Goal: Complete application form

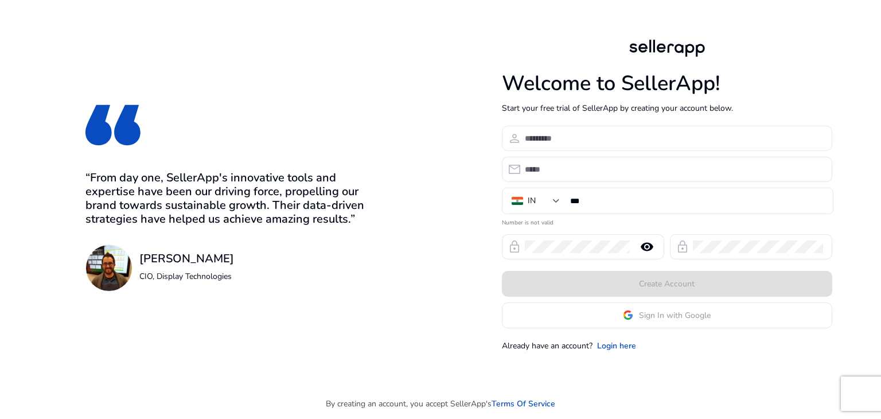
click at [553, 137] on input at bounding box center [674, 138] width 298 height 13
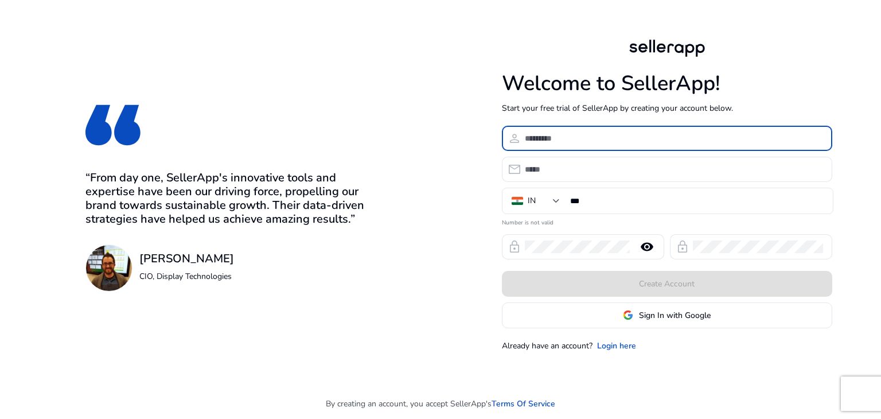
click at [562, 143] on input at bounding box center [674, 138] width 298 height 13
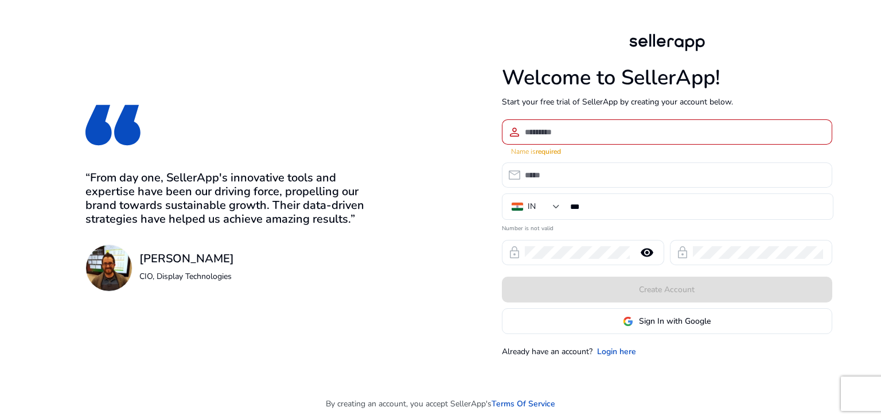
click at [517, 130] on span "person" at bounding box center [514, 132] width 14 height 14
type input "*"
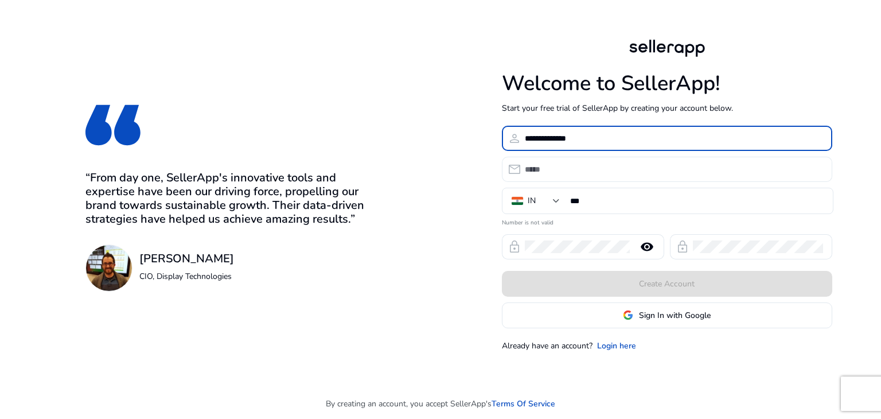
type input "**********"
click at [555, 169] on input "email" at bounding box center [674, 169] width 298 height 13
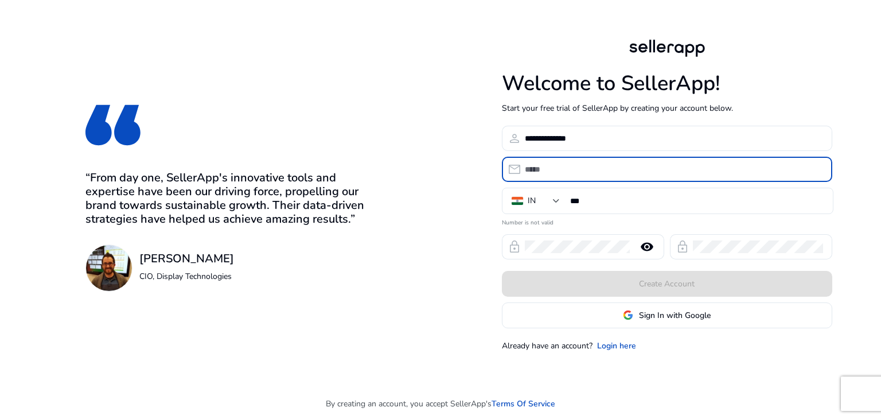
click at [555, 169] on input "email" at bounding box center [674, 169] width 298 height 13
type input "*"
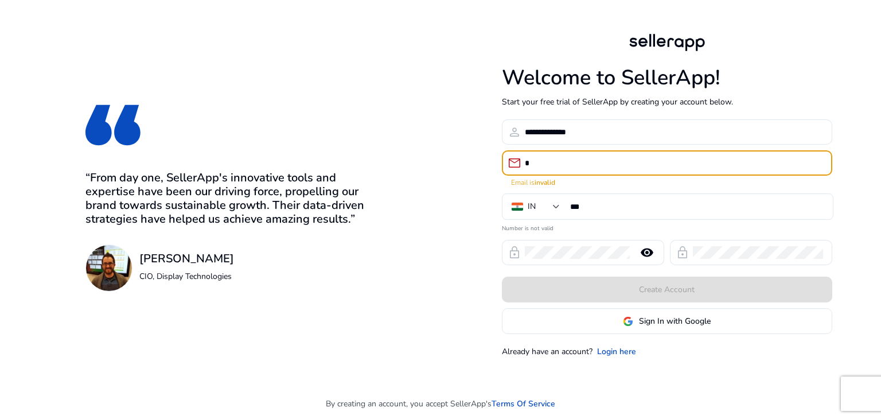
drag, startPoint x: 878, startPoint y: 1, endPoint x: 636, endPoint y: 11, distance: 242.7
click at [636, 11] on div "**********" at bounding box center [667, 194] width 440 height 388
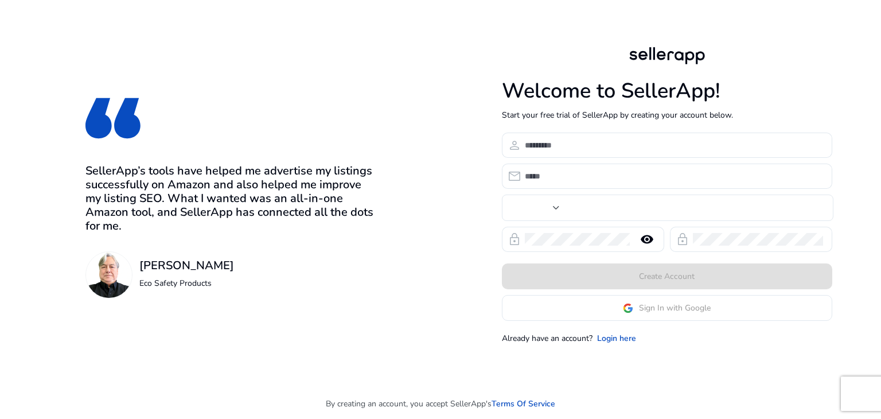
type input "***"
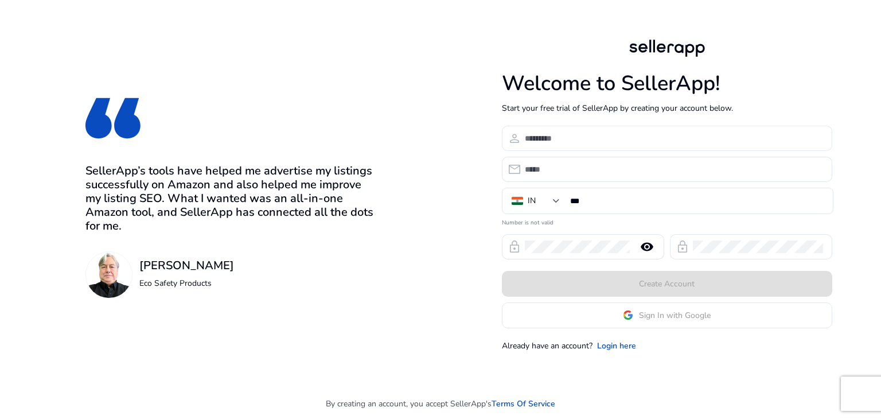
click at [557, 136] on input at bounding box center [674, 138] width 298 height 13
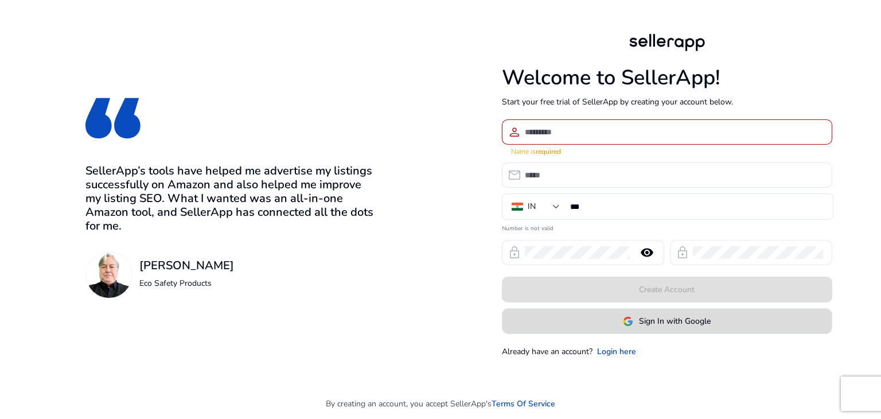
click at [645, 317] on span "Sign In with Google" at bounding box center [675, 321] width 72 height 12
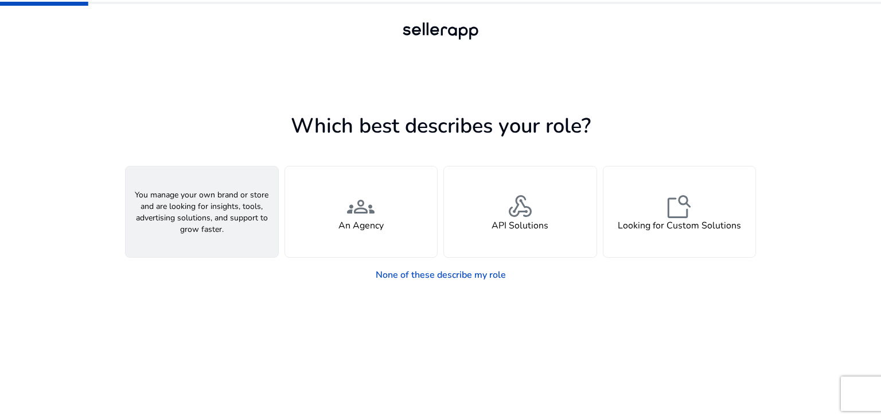
click at [198, 213] on span "person" at bounding box center [202, 207] width 28 height 28
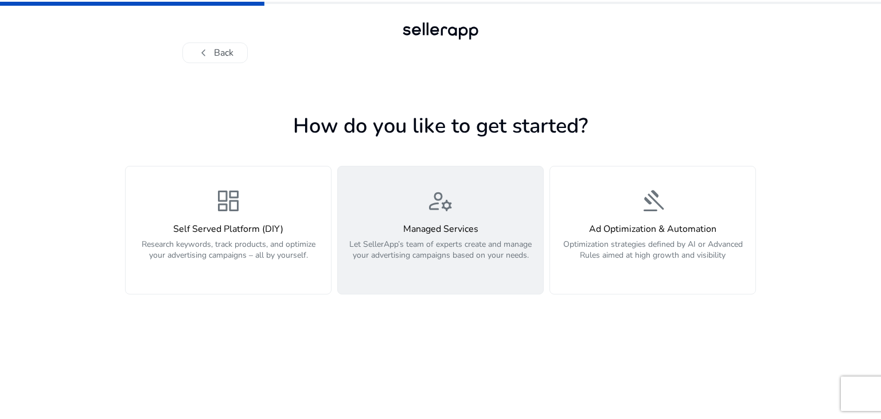
click at [457, 243] on p "Let SellerApp’s team of experts create and manage your advertising campaigns ba…" at bounding box center [440, 255] width 191 height 34
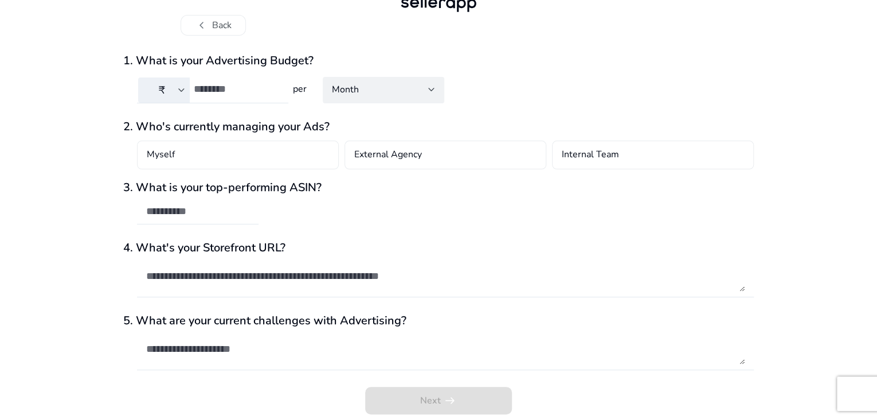
scroll to position [30, 0]
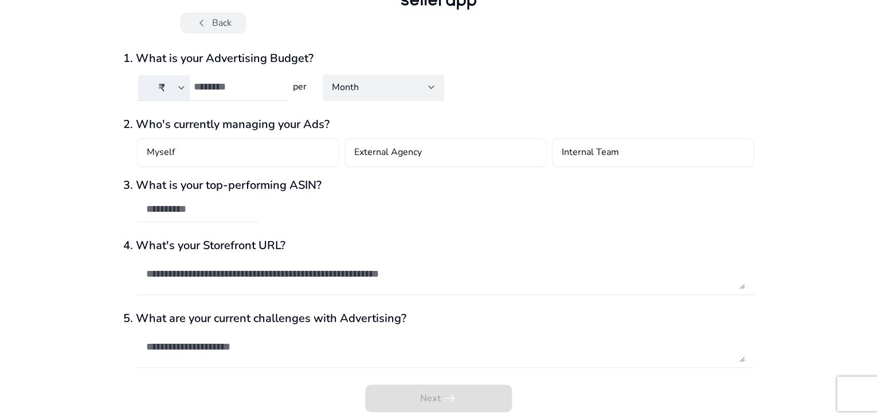
click at [203, 18] on span "chevron_left" at bounding box center [202, 23] width 14 height 14
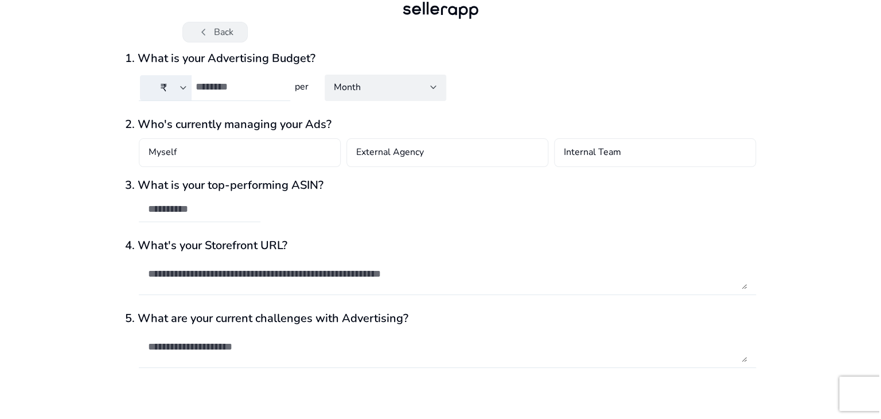
scroll to position [0, 0]
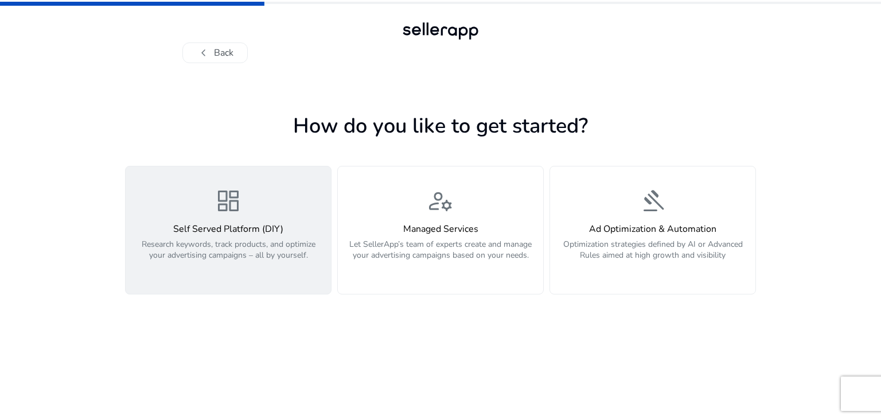
click at [205, 210] on div "dashboard Self Served Platform (DIY) Research keywords, track products, and opt…" at bounding box center [227, 230] width 191 height 86
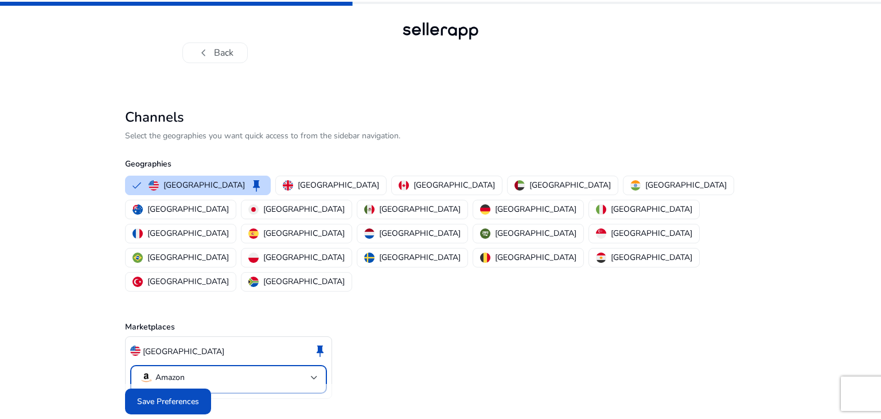
click at [194, 370] on mat-select-trigger "Amazon" at bounding box center [224, 377] width 171 height 14
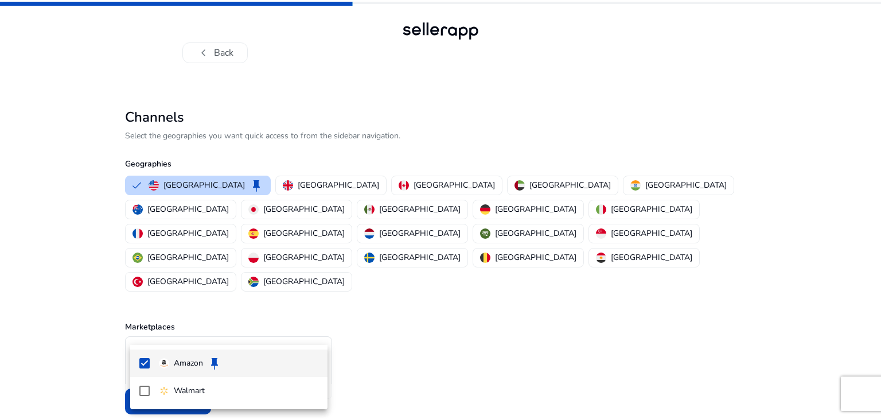
click at [194, 332] on div at bounding box center [440, 209] width 881 height 419
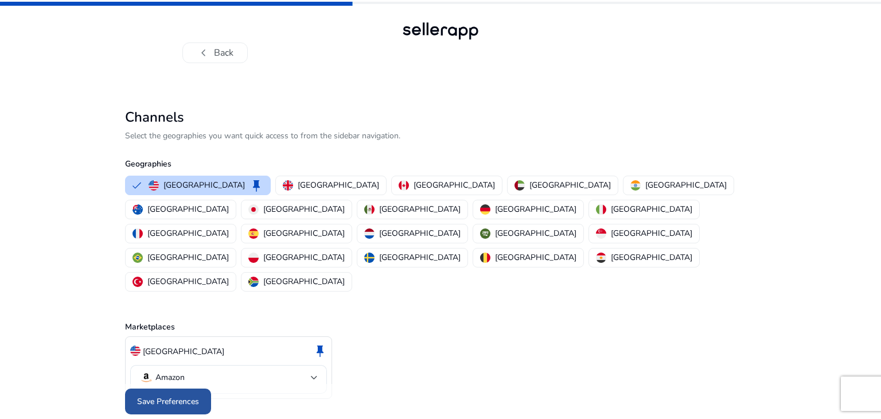
click at [161, 395] on span "Save Preferences" at bounding box center [168, 401] width 62 height 12
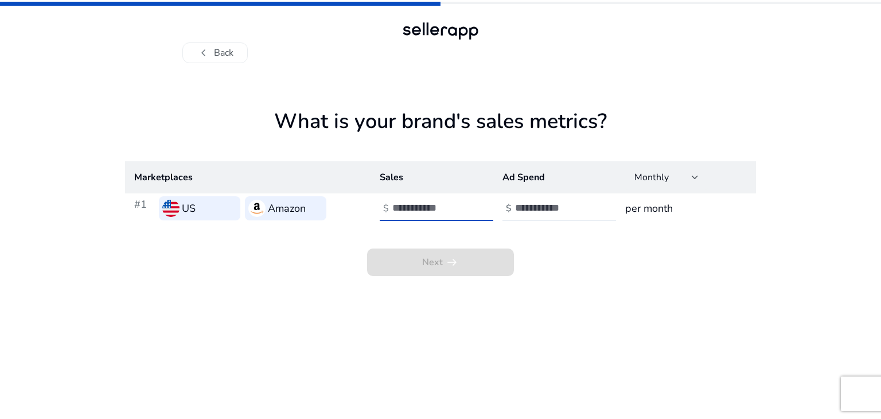
click at [404, 210] on input "number" at bounding box center [430, 207] width 77 height 13
click at [671, 172] on div "Monthly" at bounding box center [662, 177] width 57 height 13
click at [671, 172] on div at bounding box center [440, 209] width 881 height 419
click at [397, 262] on span "Next arrow_right_alt" at bounding box center [440, 262] width 147 height 28
